Goal: Information Seeking & Learning: Learn about a topic

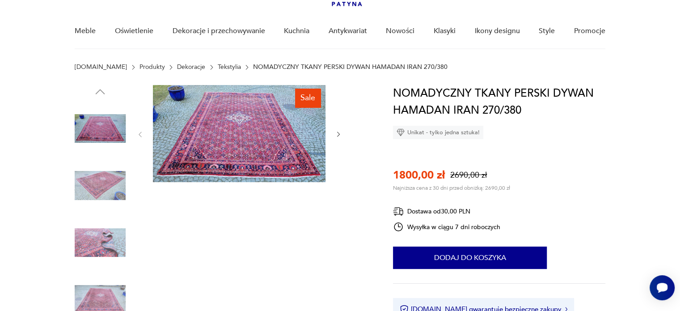
click at [102, 187] on img at bounding box center [100, 185] width 51 height 51
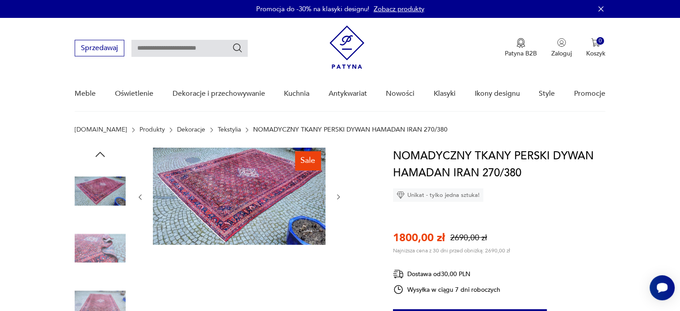
click at [177, 44] on input "text" at bounding box center [189, 48] width 116 height 17
paste input "*******"
type input "*******"
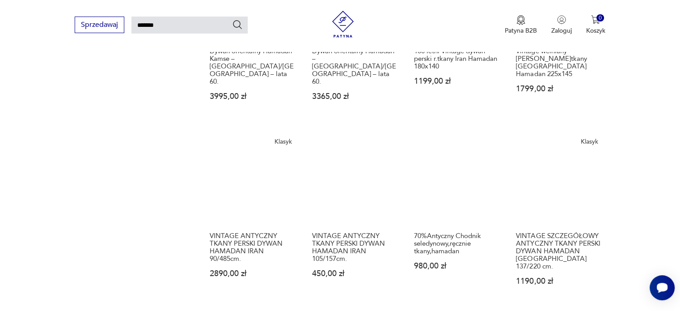
scroll to position [620, 0]
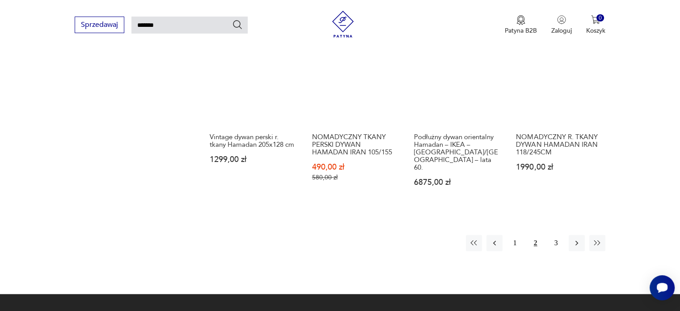
scroll to position [725, 0]
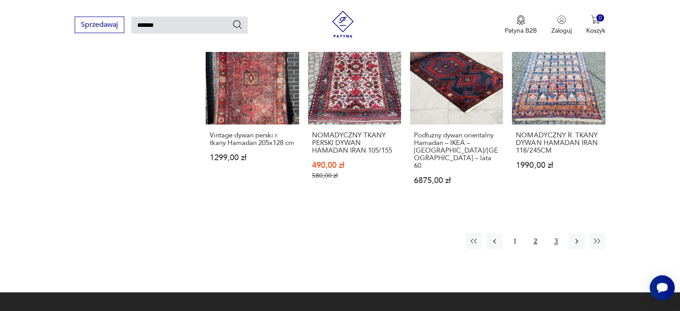
click at [558, 233] on button "3" at bounding box center [556, 241] width 16 height 16
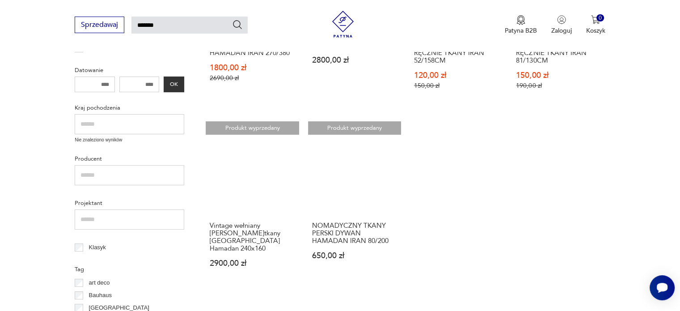
scroll to position [263, 0]
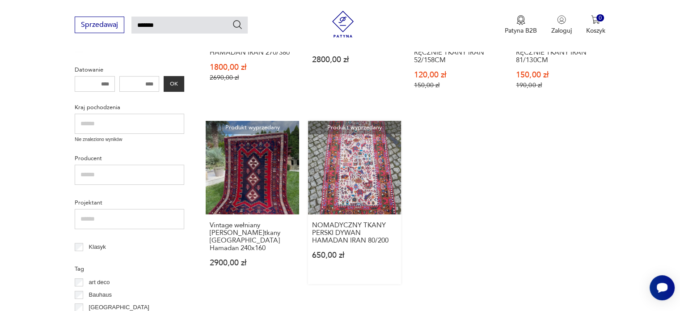
click at [373, 170] on link "Produkt wyprzedany NOMADYCZNY TKANY PERSKI DYWAN HAMADAN IRAN 80/200 650,00 zł" at bounding box center [354, 202] width 93 height 163
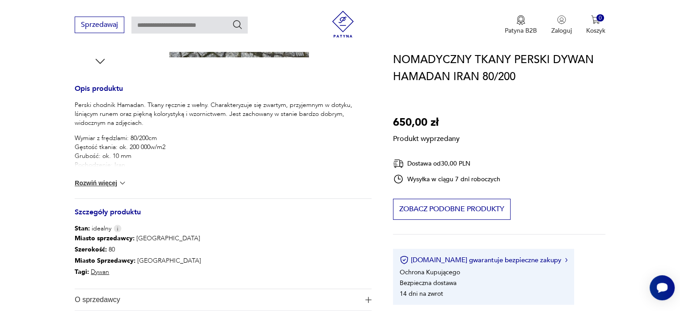
scroll to position [340, 0]
click at [109, 183] on button "Rozwiń więcej" at bounding box center [101, 182] width 52 height 9
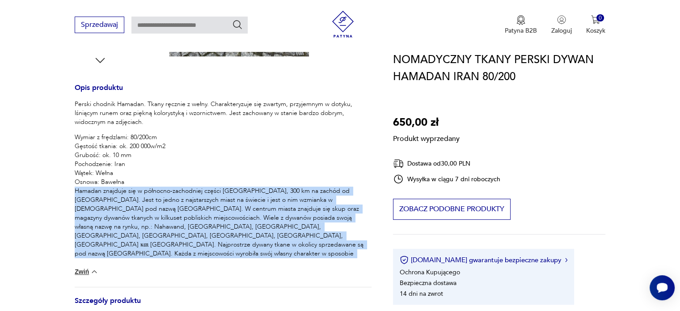
drag, startPoint x: 366, startPoint y: 252, endPoint x: 64, endPoint y: 195, distance: 306.7
click at [64, 195] on section "Produkt wyprzedany Opis produktu Perski chodnik Hamadan. Tkany ręcznie z wełny.…" at bounding box center [340, 125] width 680 height 635
copy p "[GEOGRAPHIC_DATA] znajduje się w północno-zachodniej części [GEOGRAPHIC_DATA], …"
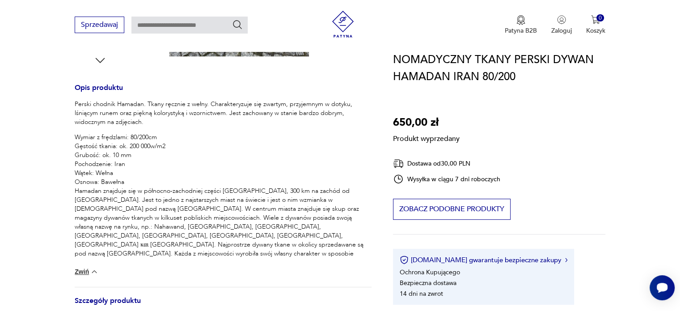
click at [288, 156] on p "Wymiar z frędzlami: 80/200cm Gęstość tkania: ok. 200 000w/m2 Grubość: ok. 10 mm…" at bounding box center [223, 209] width 297 height 152
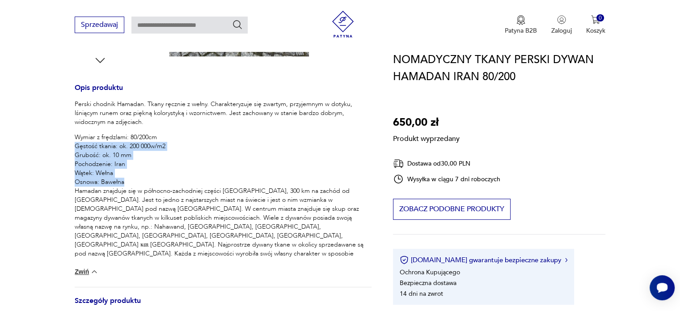
drag, startPoint x: 72, startPoint y: 146, endPoint x: 131, endPoint y: 182, distance: 68.4
click at [131, 182] on section "Produkt wyprzedany Opis produktu Perski chodnik Hamadan. Tkany ręcznie z wełny.…" at bounding box center [340, 125] width 680 height 635
copy p "Gęstość tkania: ok. 200 000w/m2 Grubość: ok. 10 mm Pochodzenie: Iran Wątek: Weł…"
